Goal: Information Seeking & Learning: Learn about a topic

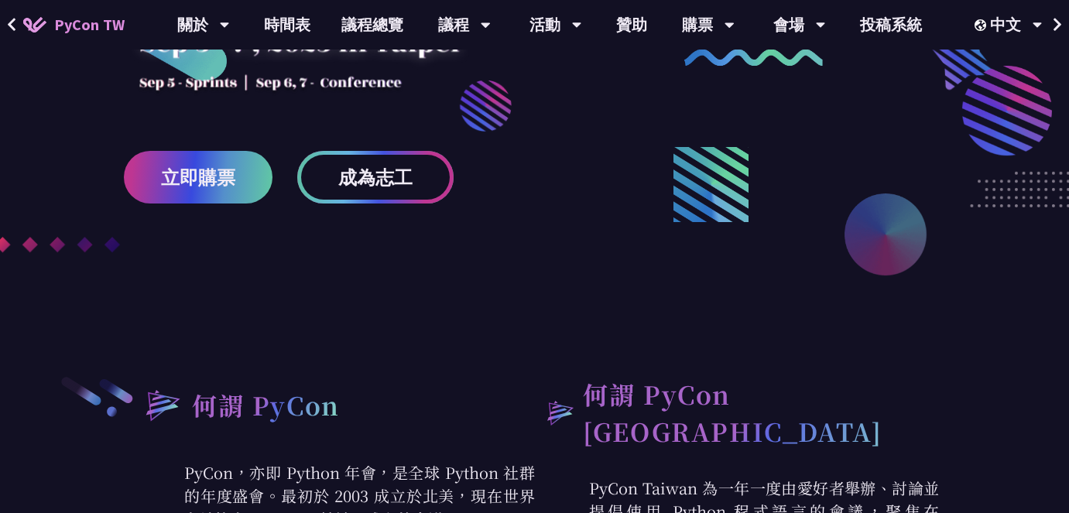
scroll to position [491, 0]
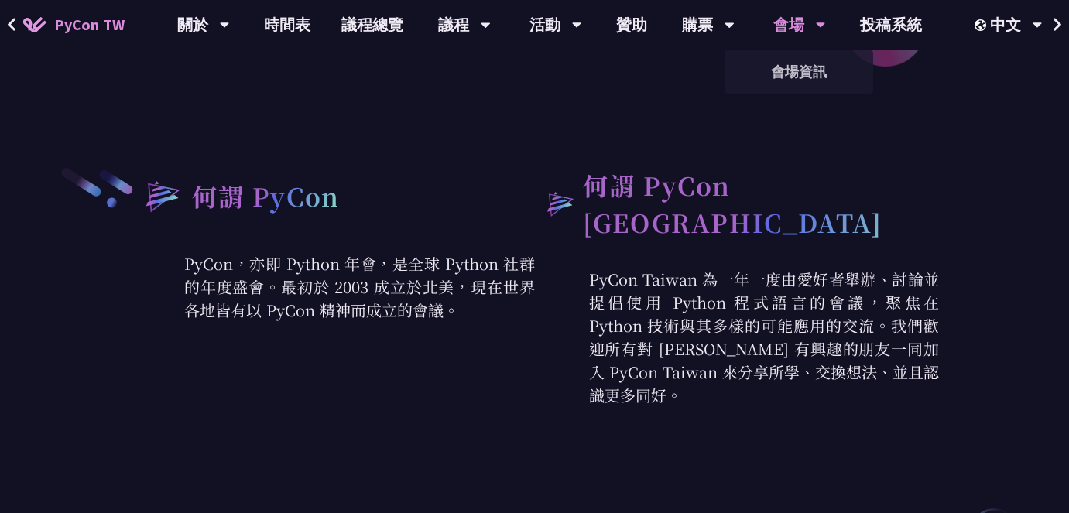
click at [801, 33] on div "會場" at bounding box center [799, 25] width 53 height 50
click at [779, 77] on link "會場資訊" at bounding box center [798, 71] width 149 height 36
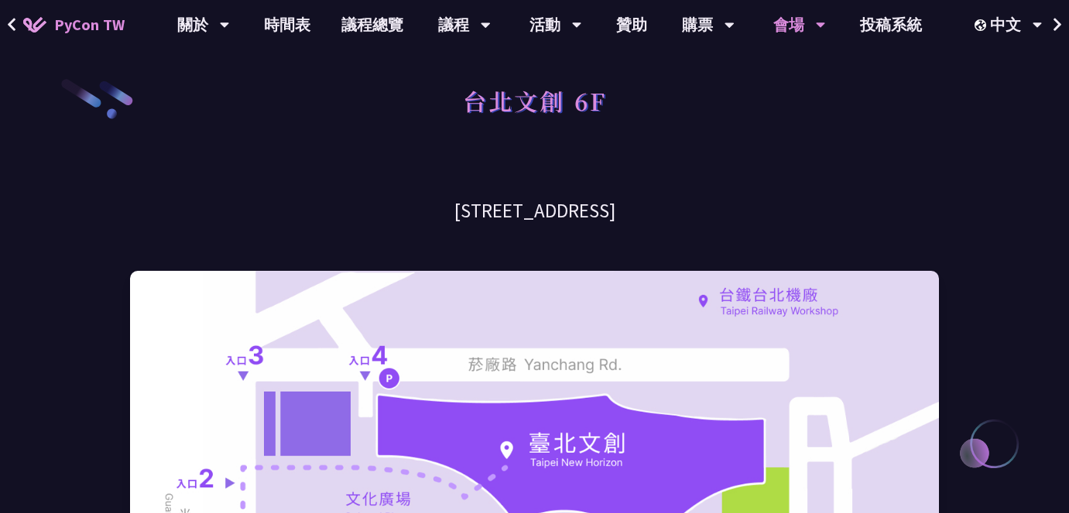
scroll to position [281, 0]
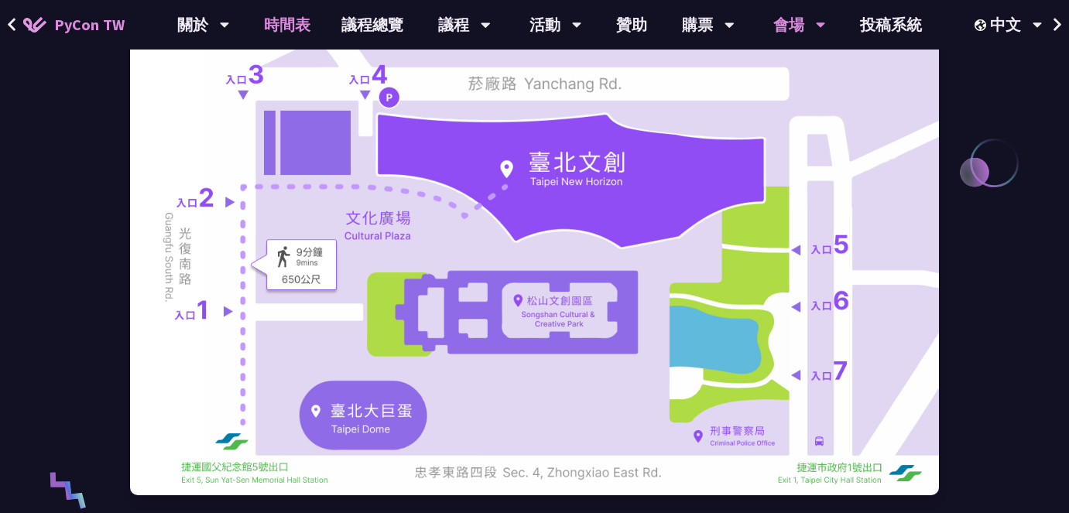
click at [309, 33] on link "時間表" at bounding box center [286, 25] width 77 height 50
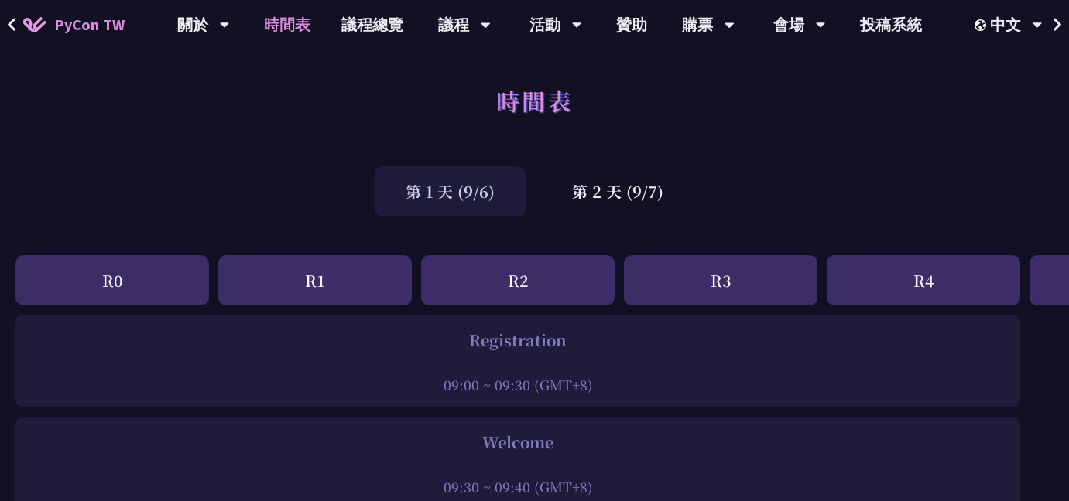
click at [322, 272] on div "R1" at bounding box center [314, 280] width 193 height 50
click at [169, 279] on div "R0" at bounding box center [111, 280] width 193 height 50
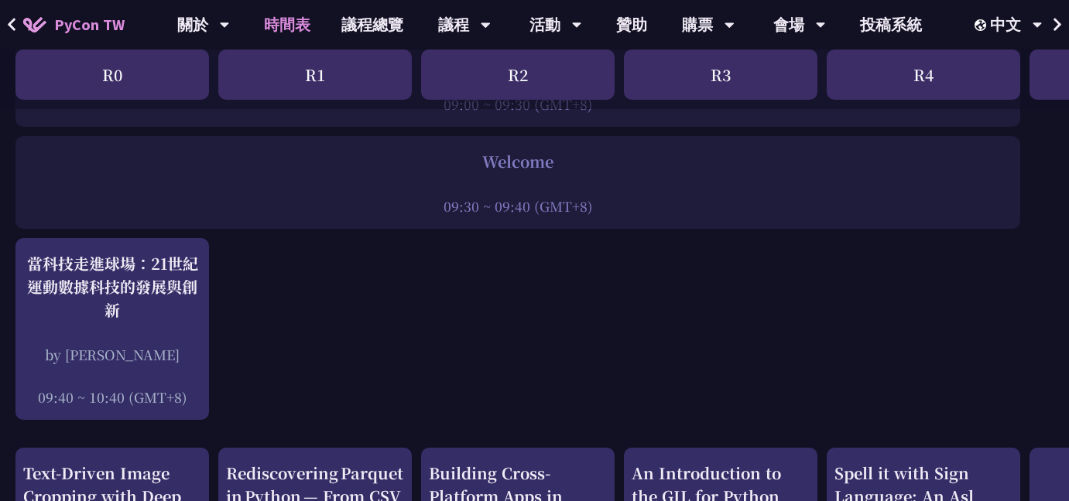
scroll to position [633, 0]
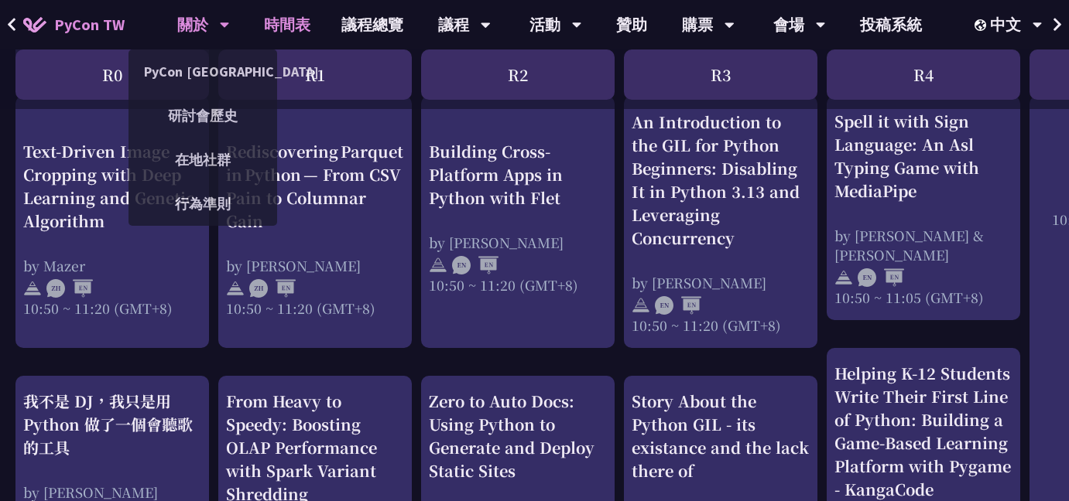
click at [172, 31] on div "關於 PyCon [GEOGRAPHIC_DATA] 研討會歷史 在地社群 行為準則" at bounding box center [203, 25] width 91 height 50
click at [171, 60] on link "PyCon [GEOGRAPHIC_DATA]" at bounding box center [202, 71] width 149 height 36
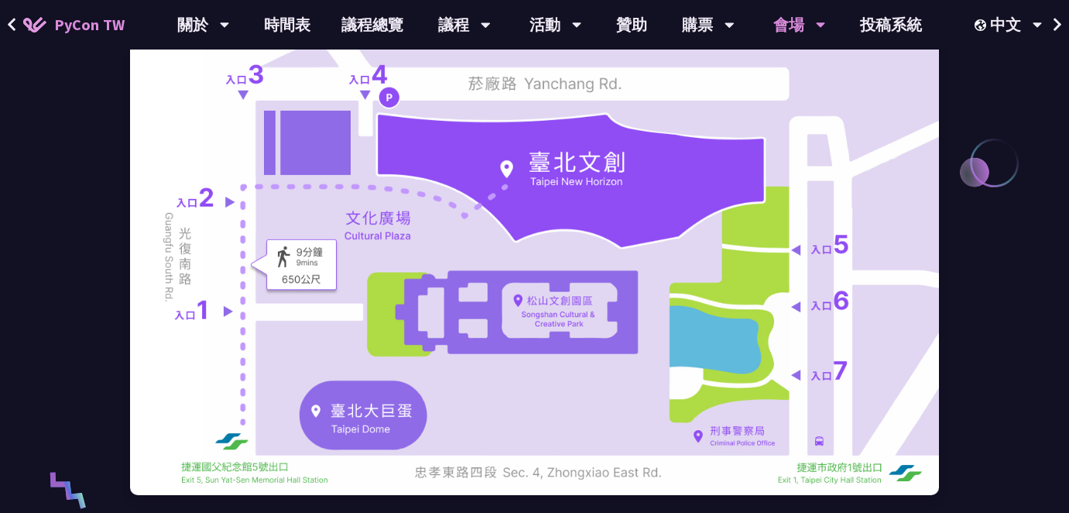
scroll to position [491, 0]
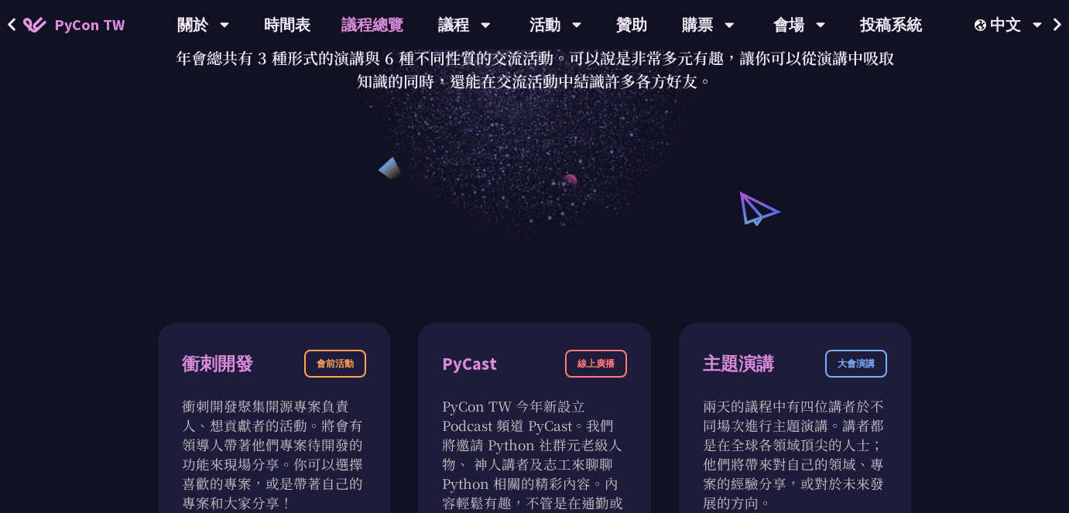
scroll to position [563, 0]
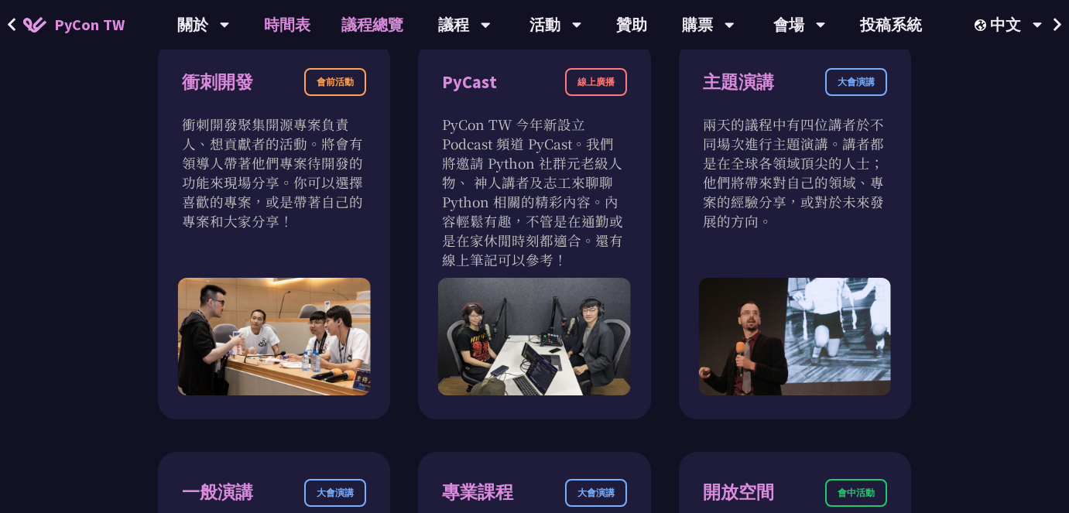
click at [290, 39] on link "時間表" at bounding box center [286, 25] width 77 height 50
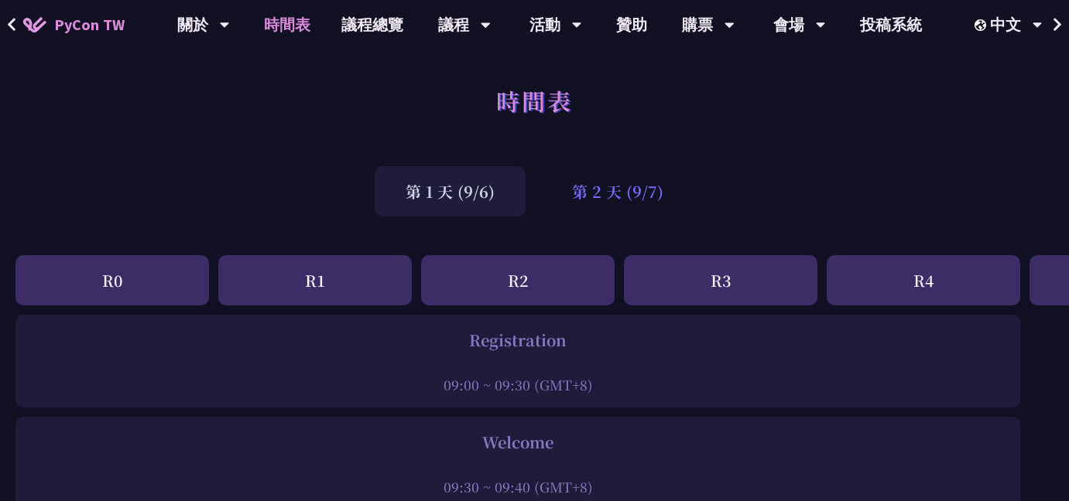
click at [635, 205] on div "第 2 天 (9/7)" at bounding box center [617, 191] width 153 height 50
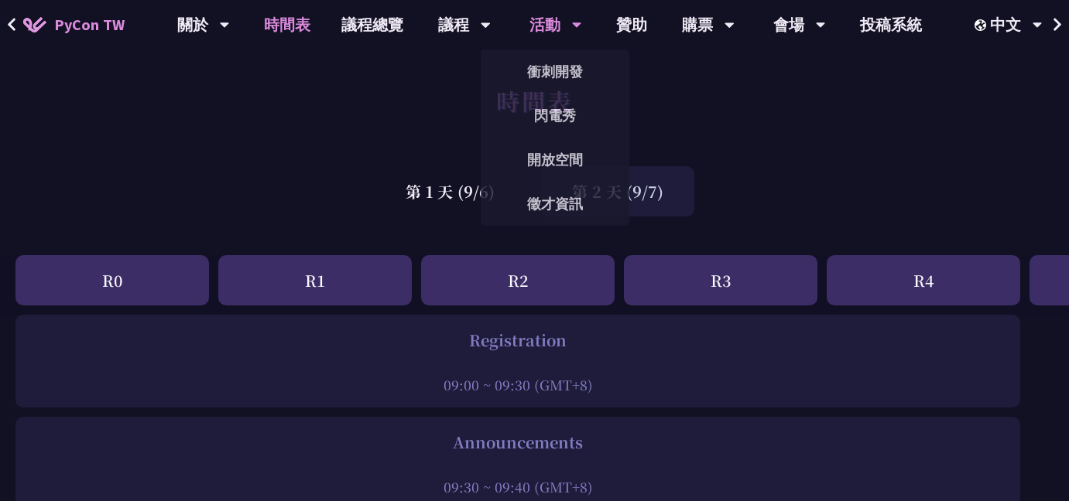
click at [549, 21] on div "活動" at bounding box center [555, 25] width 53 height 50
click at [561, 152] on link "開放空間" at bounding box center [555, 160] width 149 height 36
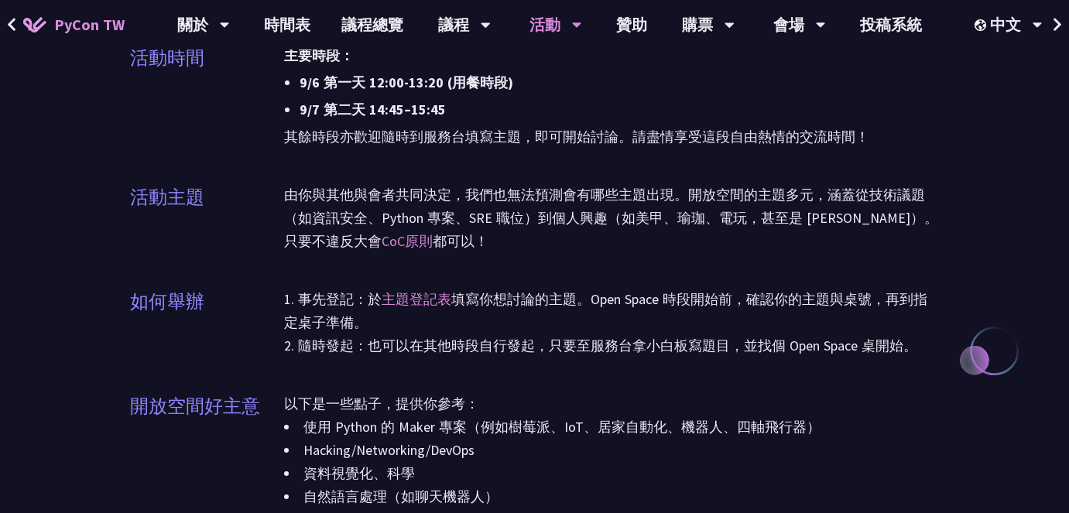
scroll to position [1829, 0]
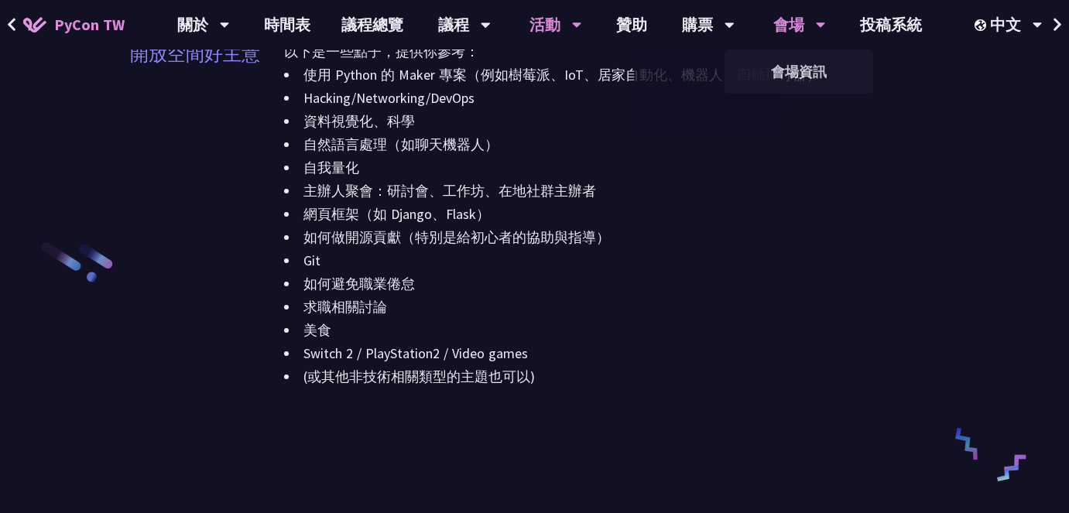
click at [830, 31] on div "會場 會場資訊" at bounding box center [799, 25] width 91 height 50
drag, startPoint x: 803, startPoint y: 21, endPoint x: 792, endPoint y: 15, distance: 11.4
click at [792, 15] on div "會場" at bounding box center [799, 25] width 53 height 50
click at [772, 56] on link "會場資訊" at bounding box center [798, 71] width 149 height 36
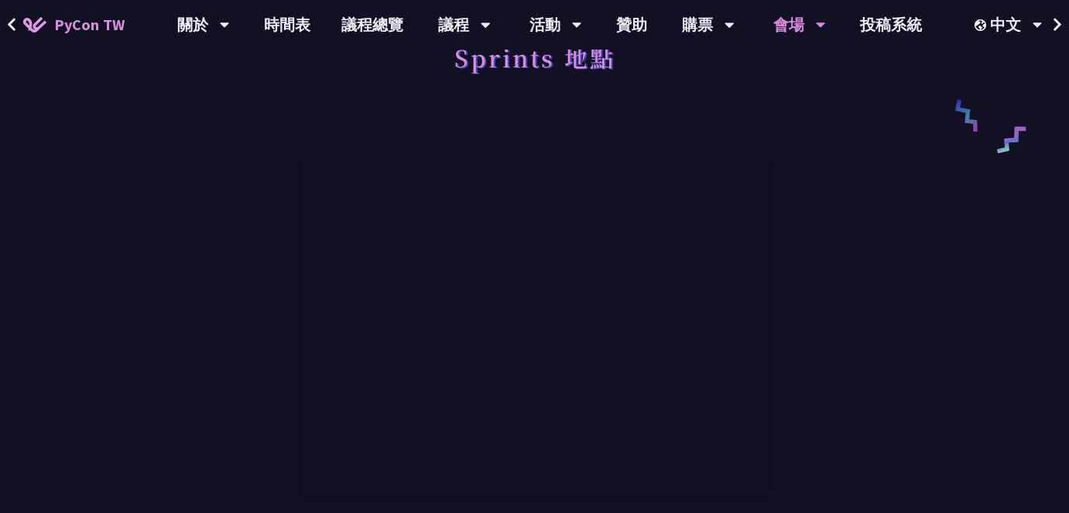
scroll to position [1195, 0]
